Goal: Information Seeking & Learning: Learn about a topic

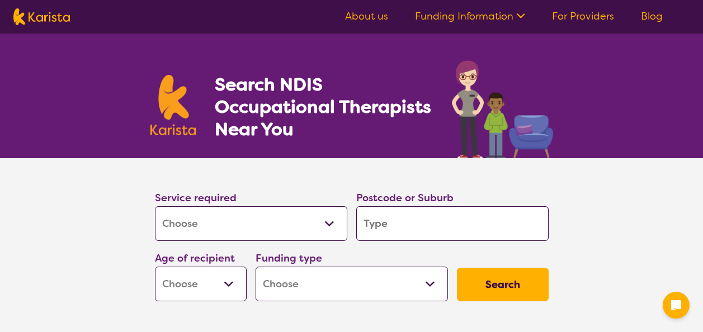
select select "[MEDICAL_DATA]"
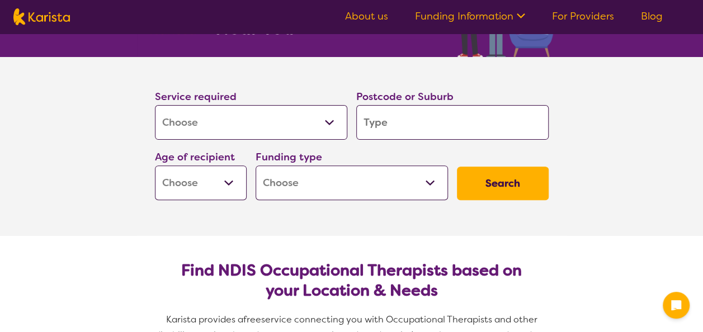
scroll to position [112, 0]
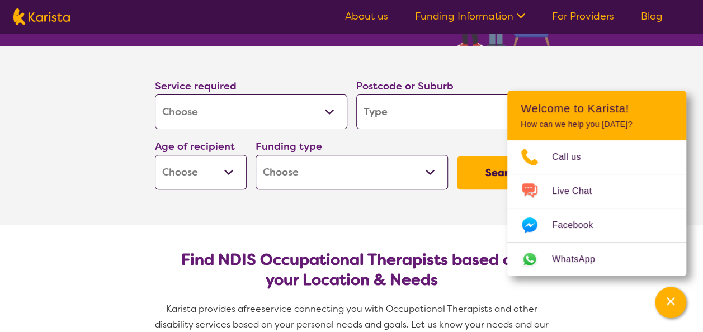
click at [426, 109] on input "search" at bounding box center [452, 112] width 193 height 35
type input "4"
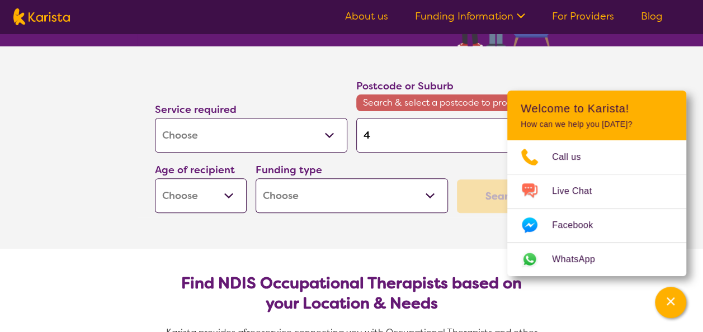
type input "48"
type input "488"
type input "4880"
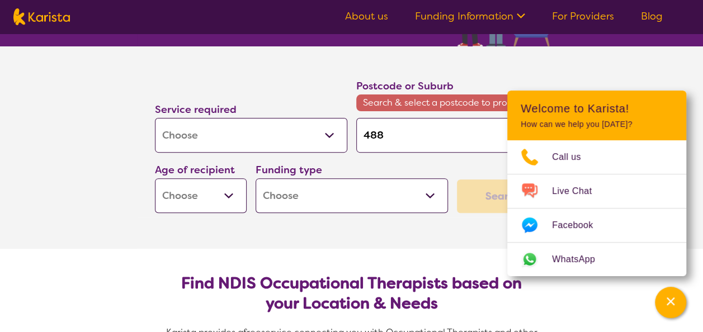
type input "4880"
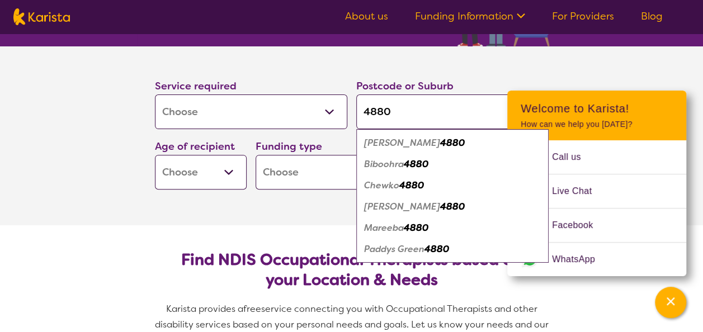
type input "4880"
click at [409, 229] on em "4880" at bounding box center [416, 228] width 25 height 12
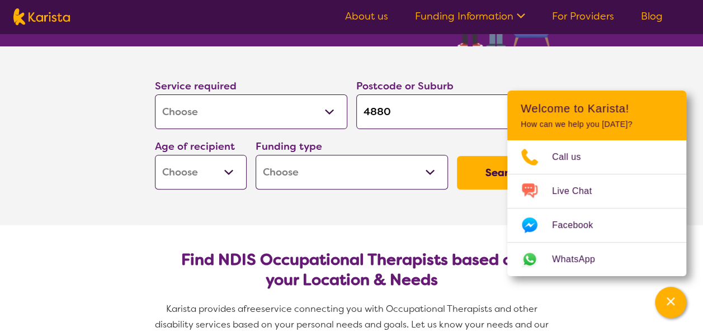
click at [420, 214] on section "Service required Allied Health Assistant Assessment ([MEDICAL_DATA] or [MEDICAL…" at bounding box center [352, 135] width 448 height 179
click at [232, 168] on select "Early Childhood - 0 to 9 Child - 10 to 11 Adolescent - 12 to 17 Adult - 18 to 6…" at bounding box center [201, 172] width 92 height 35
select select "AD"
click at [155, 155] on select "Early Childhood - 0 to 9 Child - 10 to 11 Adolescent - 12 to 17 Adult - 18 to 6…" at bounding box center [201, 172] width 92 height 35
select select "AD"
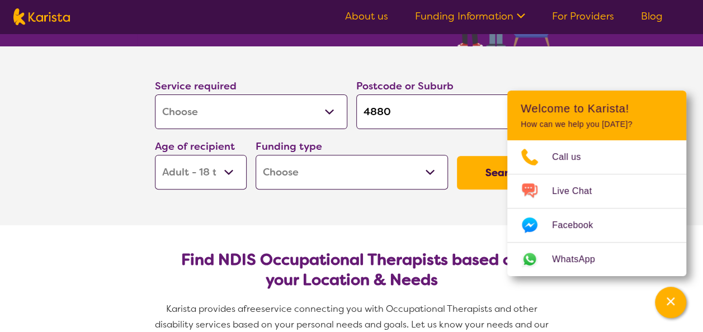
click at [372, 174] on select "Home Care Package (HCP) National Disability Insurance Scheme (NDIS) I don't know" at bounding box center [352, 172] width 193 height 35
select select "i-don-t-know"
click at [256, 155] on select "Home Care Package (HCP) National Disability Insurance Scheme (NDIS) I don't know" at bounding box center [352, 172] width 193 height 35
select select "i-don-t-know"
click at [472, 170] on button "Search" at bounding box center [503, 173] width 92 height 34
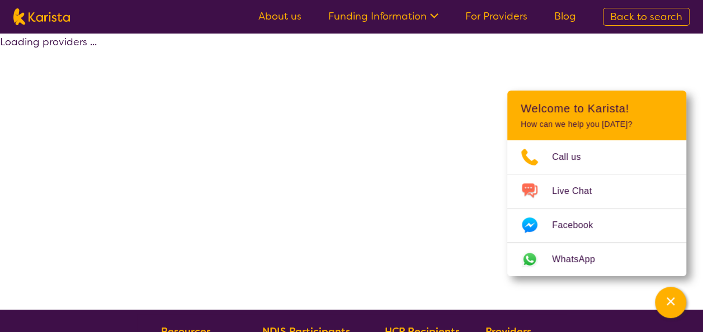
select select "[MEDICAL_DATA]"
select select "AD"
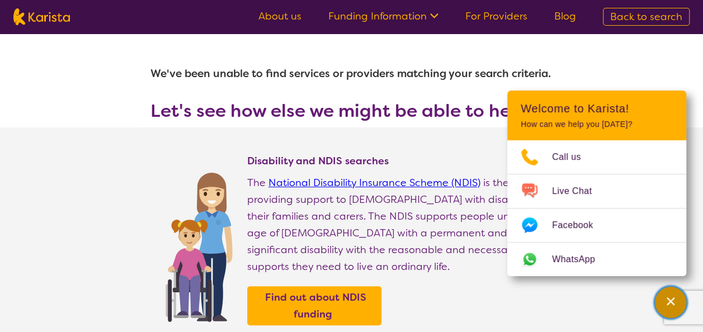
click at [667, 304] on icon "Channel Menu" at bounding box center [670, 301] width 11 height 11
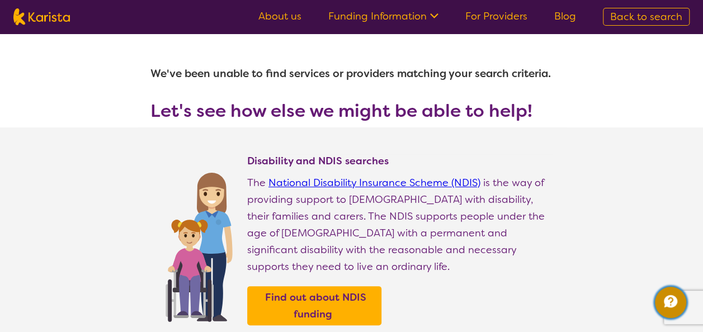
scroll to position [112, 0]
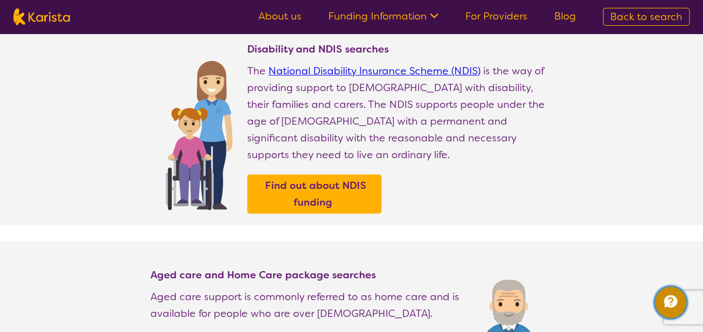
select select "[MEDICAL_DATA]"
select select "AD"
select select "i-don-t-know"
select select "[MEDICAL_DATA]"
select select "AD"
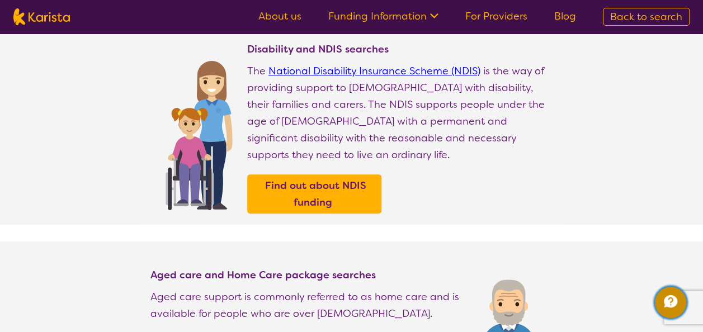
select select "i-don-t-know"
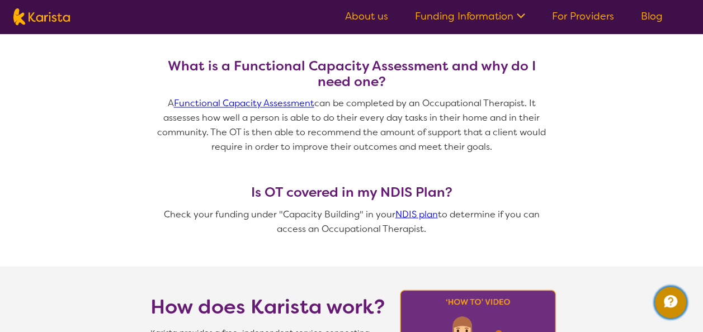
scroll to position [839, 0]
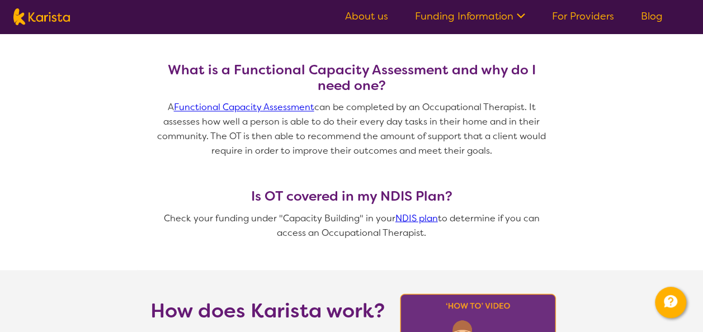
click at [206, 109] on link "Functional Capacity Assessment" at bounding box center [244, 107] width 140 height 12
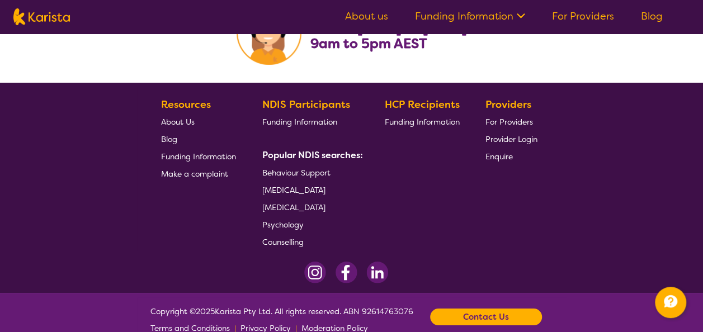
scroll to position [1946, 0]
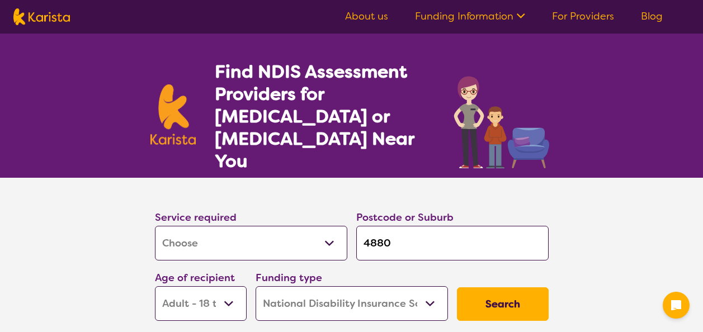
select select "Assessment ([MEDICAL_DATA] or [MEDICAL_DATA])"
select select "AD"
select select "NDIS"
select select "Assessment ([MEDICAL_DATA] or [MEDICAL_DATA])"
select select "AD"
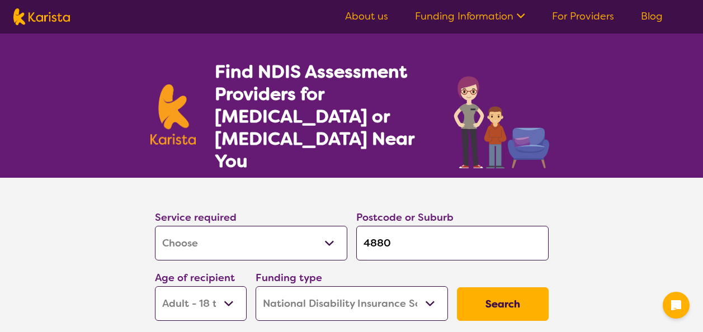
select select "NDIS"
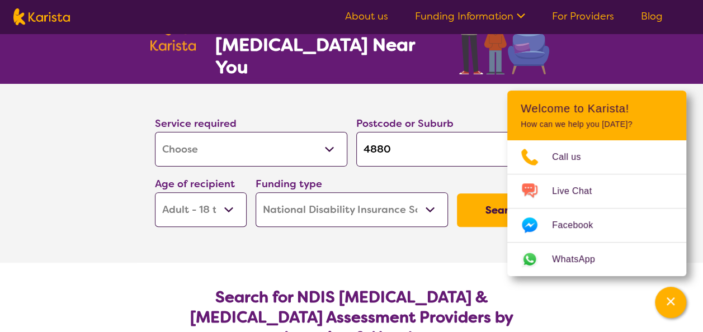
scroll to position [112, 0]
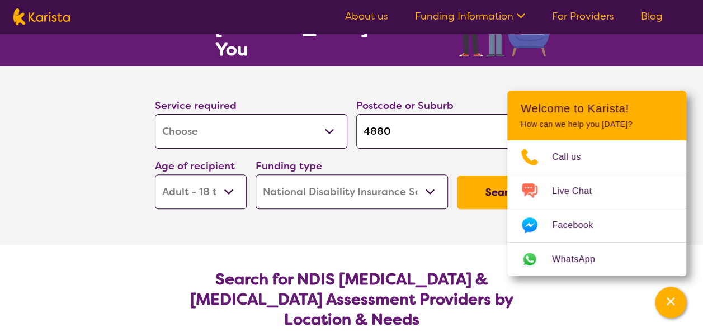
click at [330, 114] on select "Allied Health Assistant Assessment ([MEDICAL_DATA] or [MEDICAL_DATA]) Behaviour…" at bounding box center [251, 131] width 193 height 35
select select "[MEDICAL_DATA]"
click at [155, 114] on select "Allied Health Assistant Assessment ([MEDICAL_DATA] or [MEDICAL_DATA]) Behaviour…" at bounding box center [251, 131] width 193 height 35
select select "[MEDICAL_DATA]"
click at [430, 175] on select "Home Care Package (HCP) National Disability Insurance Scheme (NDIS) I don't know" at bounding box center [352, 192] width 193 height 35
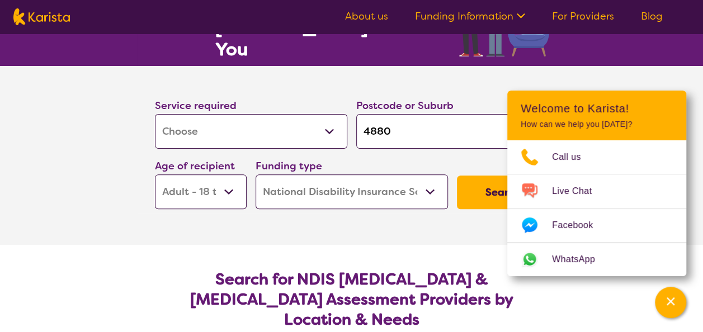
select select "i-don-t-know"
click at [256, 175] on select "Home Care Package (HCP) National Disability Insurance Scheme (NDIS) I don't know" at bounding box center [352, 192] width 193 height 35
select select "i-don-t-know"
click at [479, 179] on button "Search" at bounding box center [503, 193] width 92 height 34
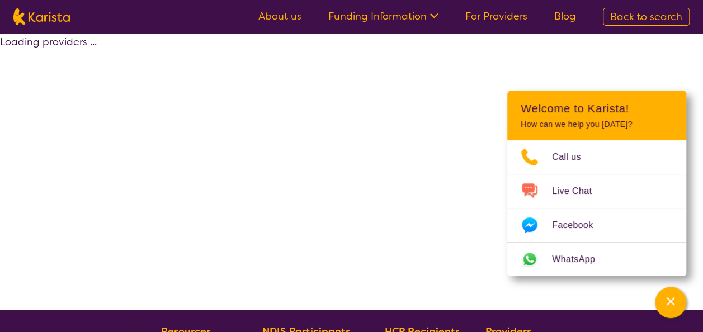
select select "[MEDICAL_DATA]"
select select "AD"
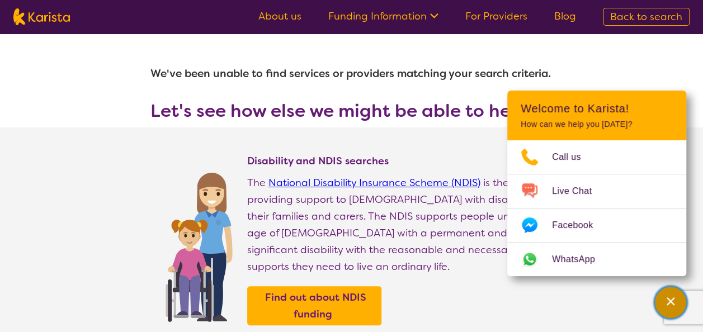
click at [668, 298] on icon "Channel Menu" at bounding box center [670, 301] width 11 height 11
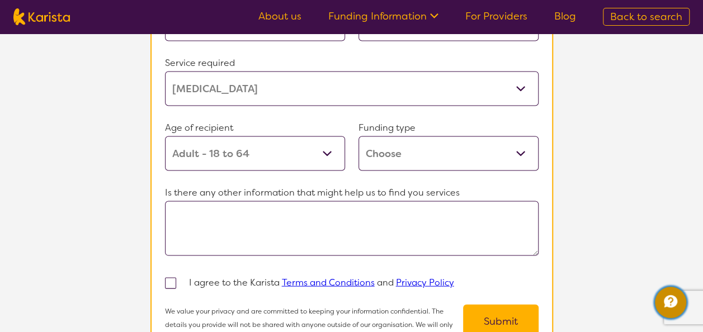
scroll to position [1046, 0]
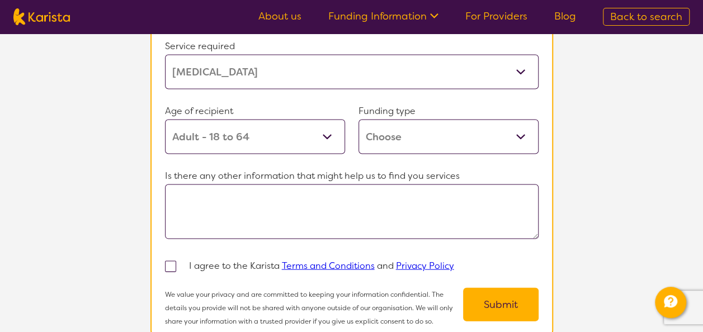
click at [426, 121] on select "Home Care Package (HCP) Home Care Package - Level 1 Home Care Package - Level 2…" at bounding box center [449, 136] width 180 height 35
click at [106, 212] on section "Tell us more Our Client Services team are experienced in finding and connecting…" at bounding box center [351, 30] width 703 height 642
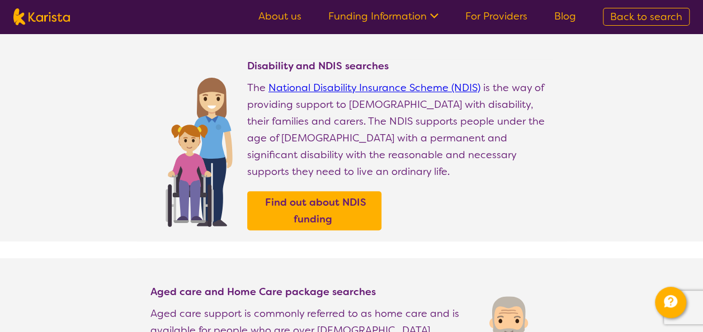
scroll to position [0, 0]
